Goal: Navigation & Orientation: Find specific page/section

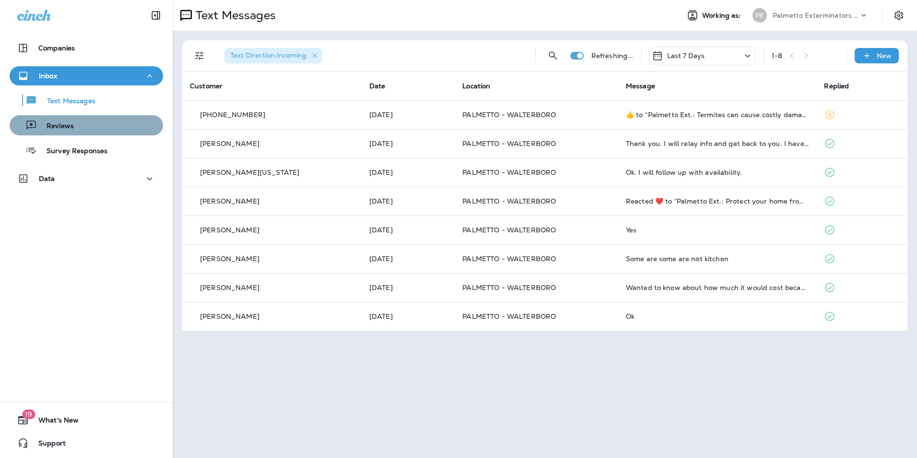
click at [135, 118] on div "Reviews" at bounding box center [86, 125] width 146 height 14
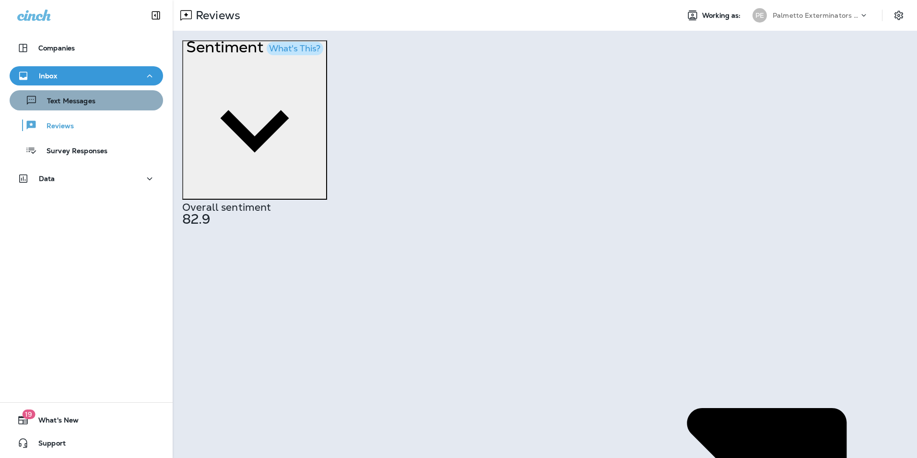
click at [130, 101] on div "Text Messages" at bounding box center [86, 100] width 146 height 14
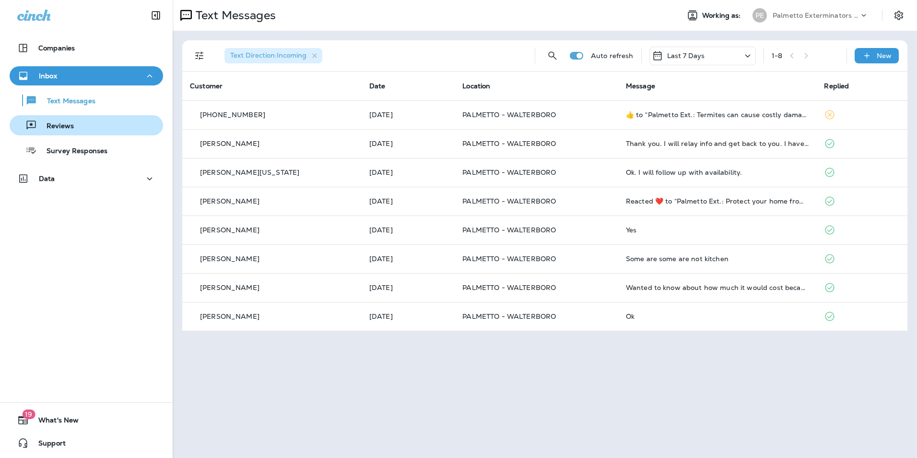
click at [119, 124] on div "Reviews" at bounding box center [86, 125] width 146 height 14
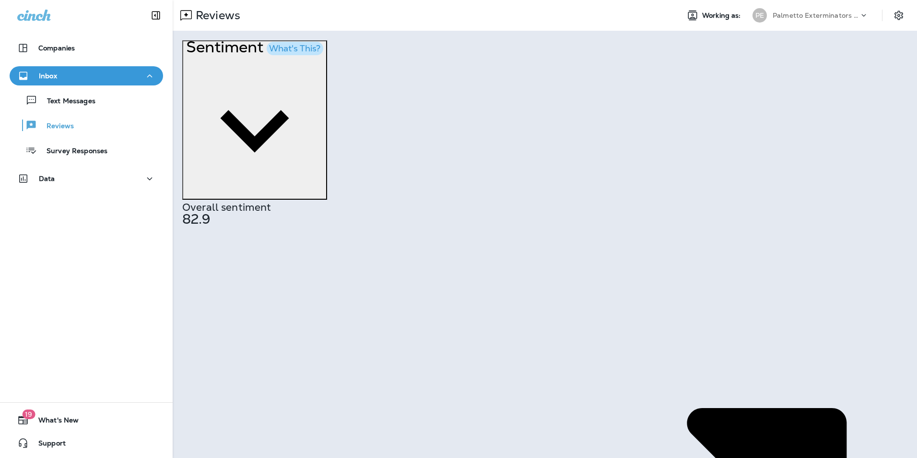
click at [106, 104] on div "Text Messages" at bounding box center [86, 100] width 146 height 14
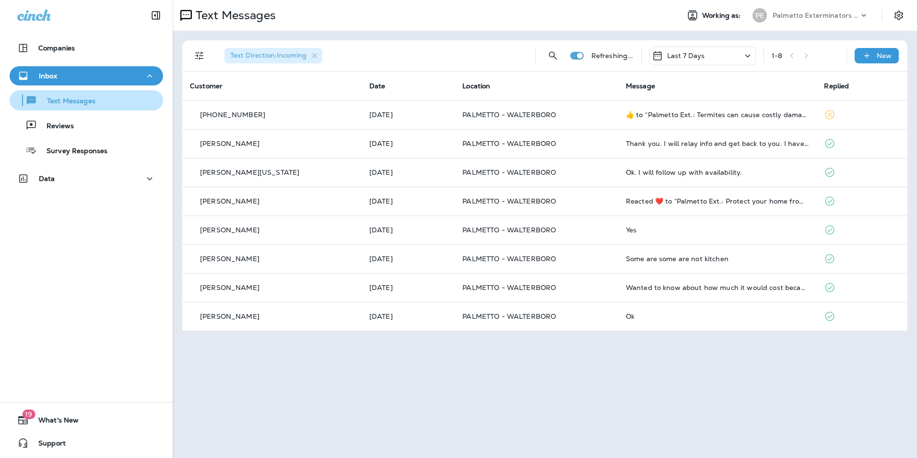
click at [119, 106] on div "Text Messages" at bounding box center [86, 100] width 146 height 14
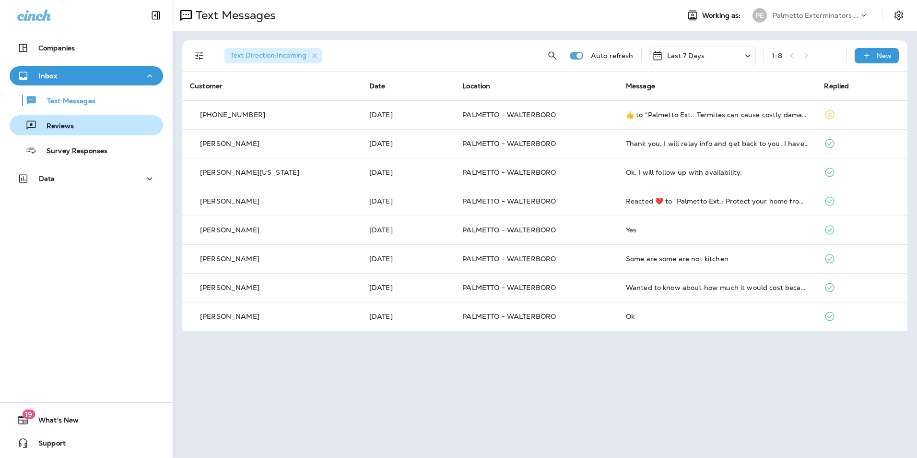
click at [108, 128] on div "Reviews" at bounding box center [86, 125] width 146 height 14
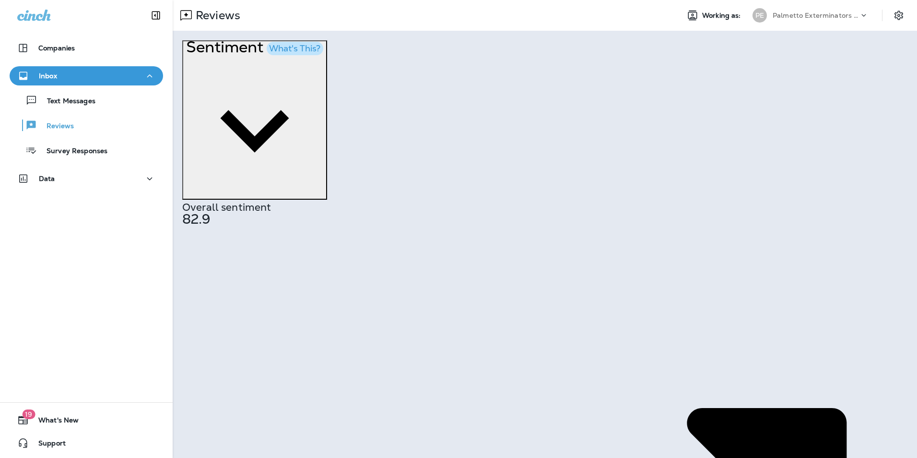
click at [110, 111] on div "Text Messages Reviews Survey Responses" at bounding box center [86, 122] width 153 height 75
click at [110, 96] on div "Text Messages" at bounding box center [86, 100] width 146 height 14
